Goal: Information Seeking & Learning: Learn about a topic

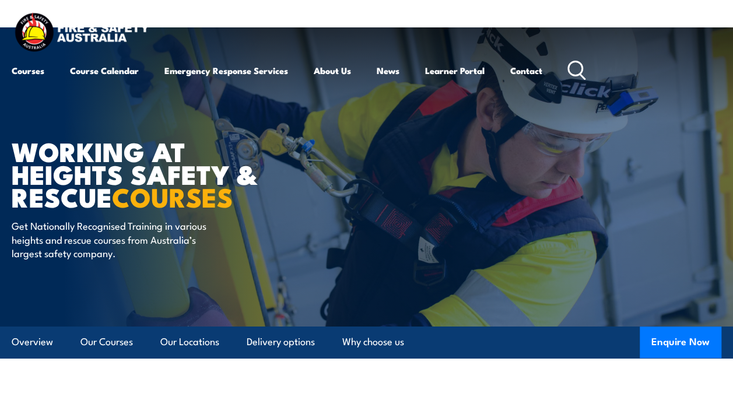
click at [578, 68] on icon at bounding box center [577, 70] width 19 height 19
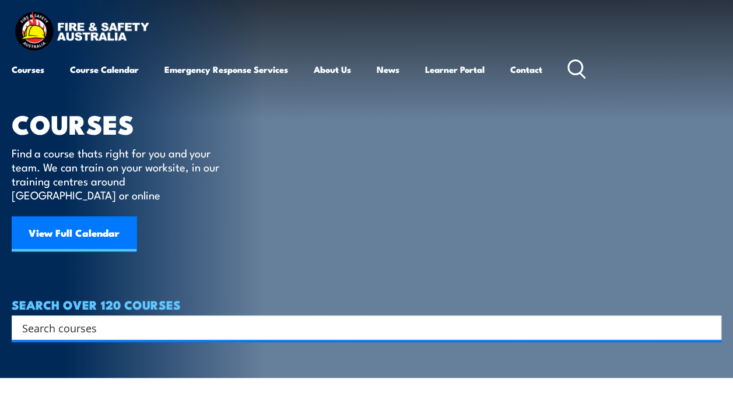
click at [224, 319] on input "Search input" at bounding box center [359, 328] width 674 height 18
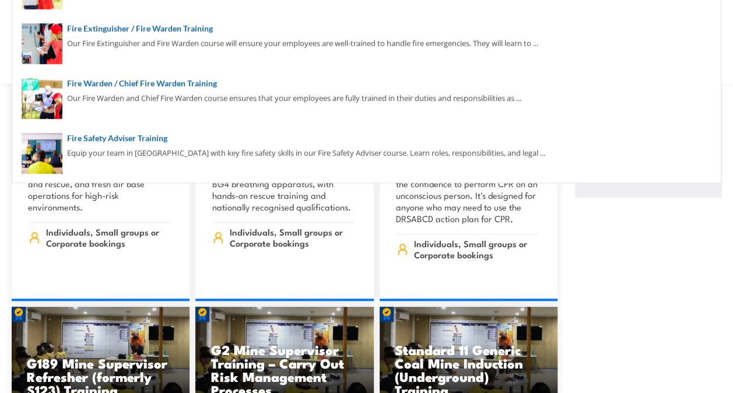
scroll to position [240, 0]
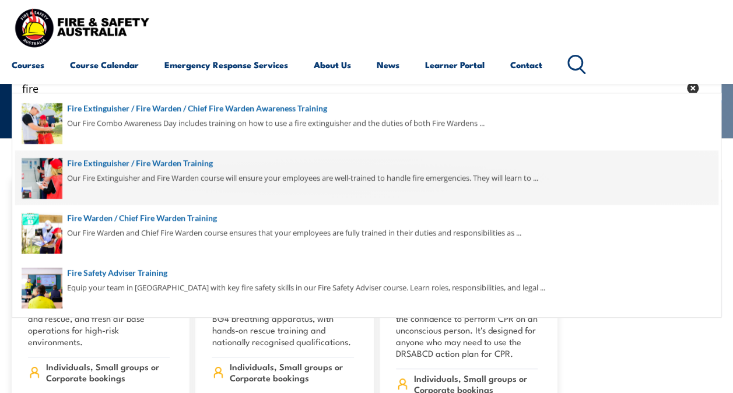
type input "fire"
click at [41, 178] on span at bounding box center [366, 178] width 703 height 55
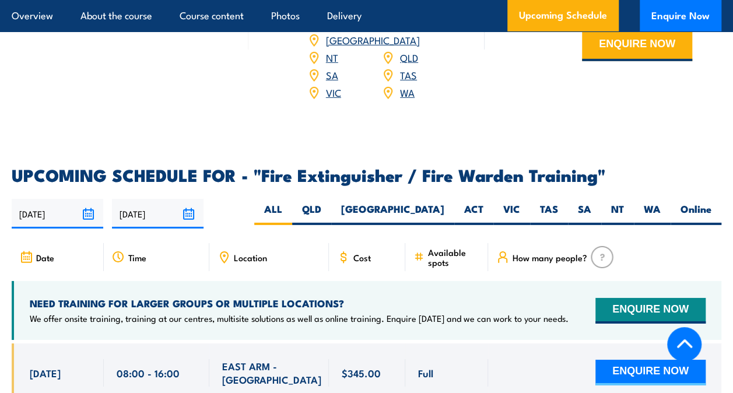
scroll to position [1789, 0]
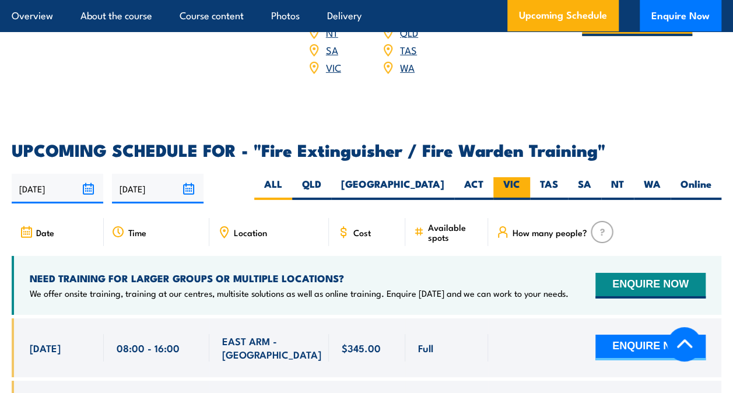
click at [512, 177] on label "VIC" at bounding box center [512, 188] width 37 height 23
click at [520, 177] on input "VIC" at bounding box center [524, 181] width 8 height 8
radio input "true"
